Goal: Task Accomplishment & Management: Manage account settings

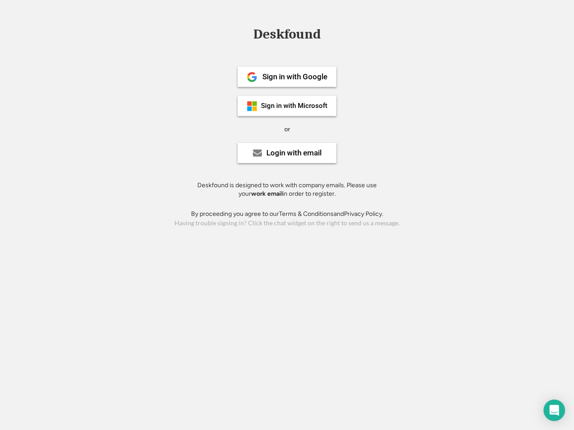
click at [287, 128] on div "or" at bounding box center [287, 129] width 6 height 9
click at [287, 36] on div "Deskfound" at bounding box center [287, 34] width 76 height 14
click at [245, 34] on div "Deskfound" at bounding box center [287, 35] width 574 height 17
click at [287, 36] on div "Deskfound" at bounding box center [287, 34] width 76 height 14
click at [287, 129] on div "or" at bounding box center [287, 129] width 6 height 9
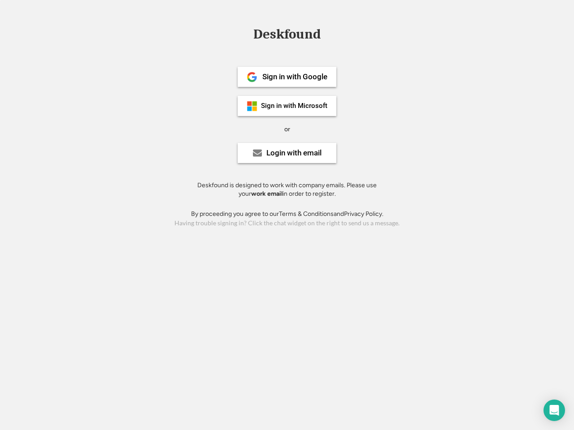
click at [287, 77] on div "Sign in with Google" at bounding box center [294, 77] width 65 height 8
click at [295, 77] on div "Sign in with Google" at bounding box center [294, 77] width 65 height 8
click at [252, 77] on img at bounding box center [252, 77] width 11 height 11
click at [287, 106] on div "Sign in with Microsoft" at bounding box center [294, 106] width 66 height 7
click at [295, 106] on div "Sign in with Microsoft" at bounding box center [294, 106] width 66 height 7
